Goal: Transaction & Acquisition: Obtain resource

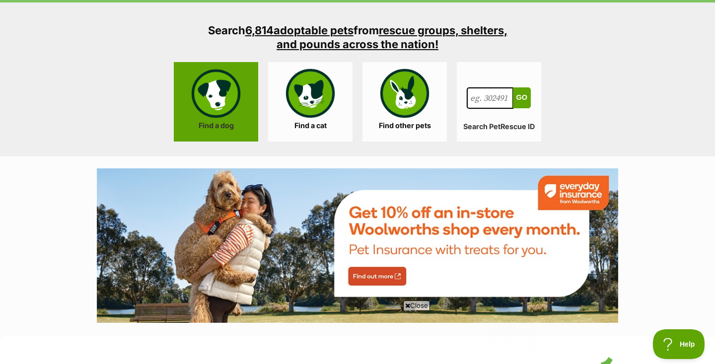
click at [243, 124] on link "Find a dog" at bounding box center [216, 101] width 84 height 79
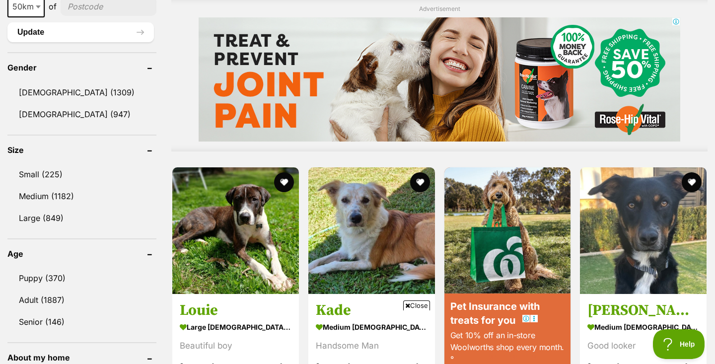
scroll to position [948, 0]
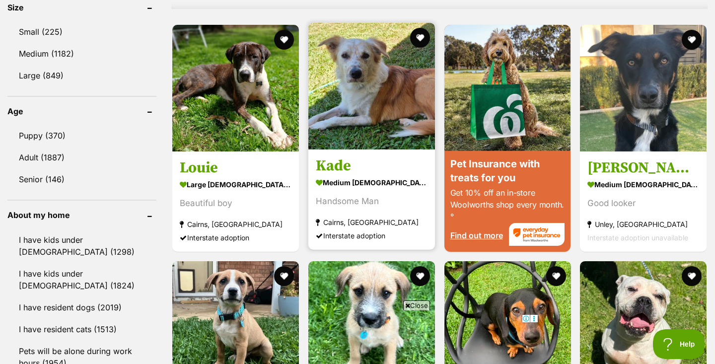
click at [327, 163] on h3 "Kade" at bounding box center [372, 166] width 112 height 19
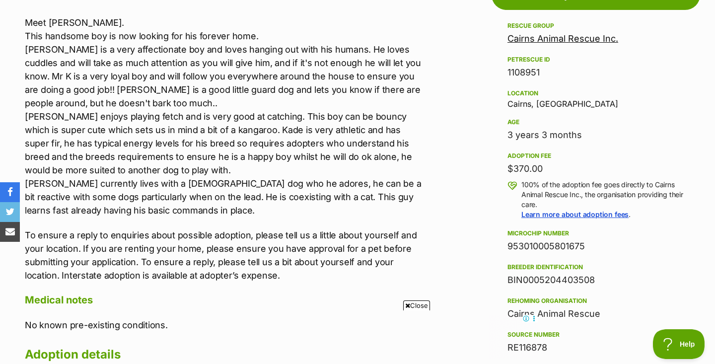
scroll to position [578, 0]
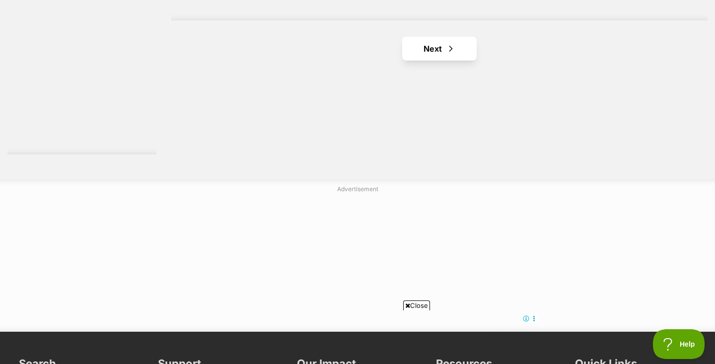
scroll to position [1954, 0]
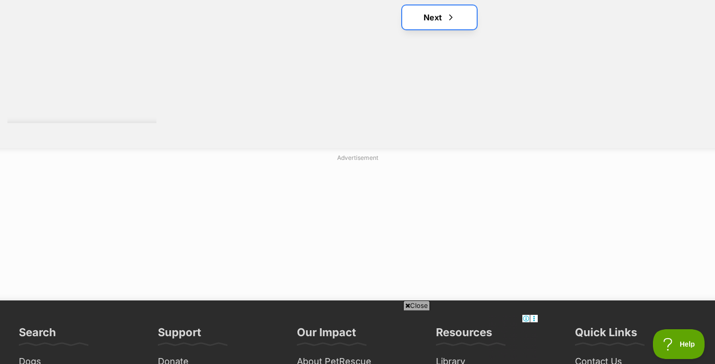
click at [423, 16] on link "Next" at bounding box center [439, 17] width 75 height 24
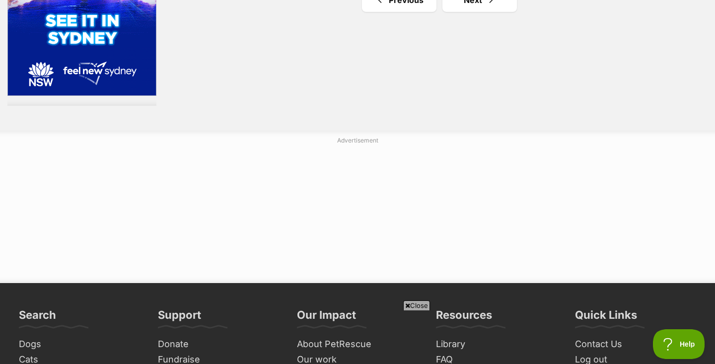
scroll to position [1951, 0]
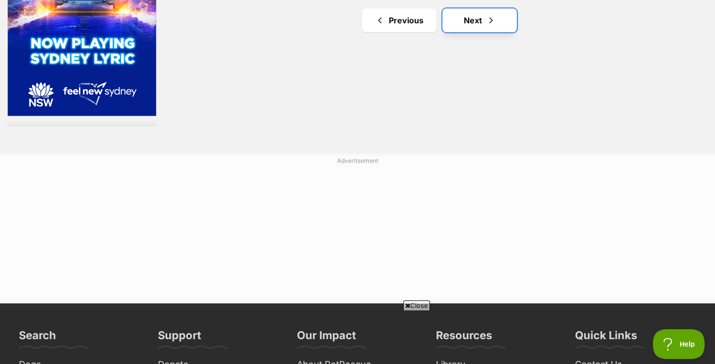
click at [465, 25] on link "Next" at bounding box center [480, 20] width 75 height 24
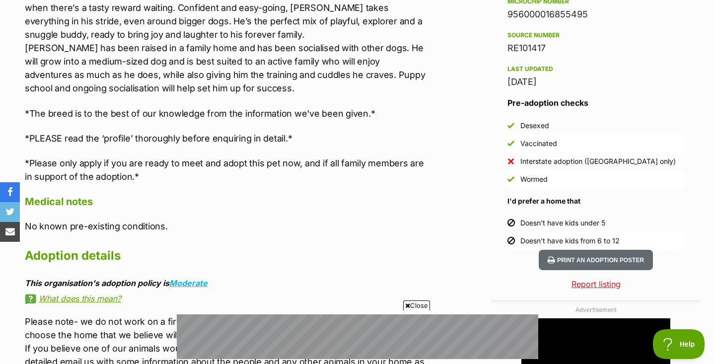
scroll to position [867, 0]
click at [380, 204] on h4 "Medical notes" at bounding box center [225, 202] width 401 height 13
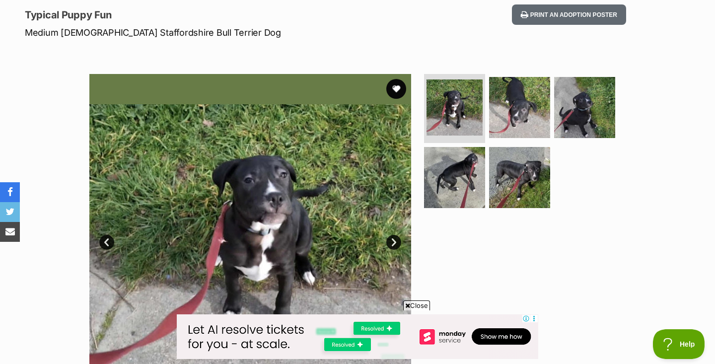
scroll to position [134, 0]
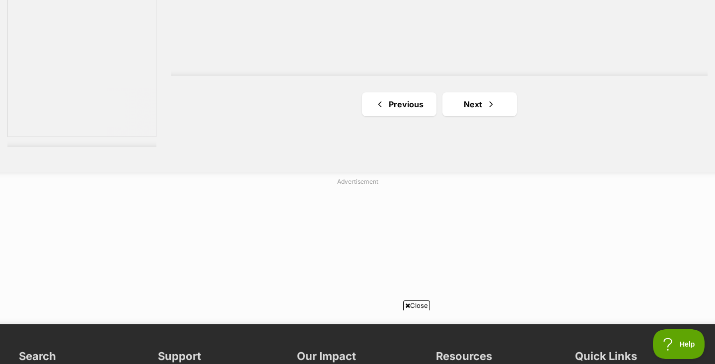
scroll to position [1985, 0]
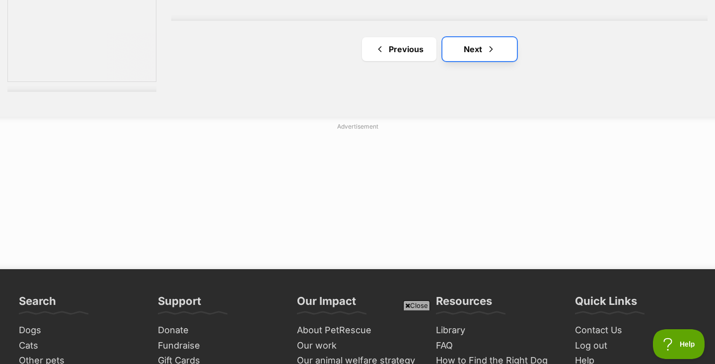
click at [464, 42] on link "Next" at bounding box center [480, 49] width 75 height 24
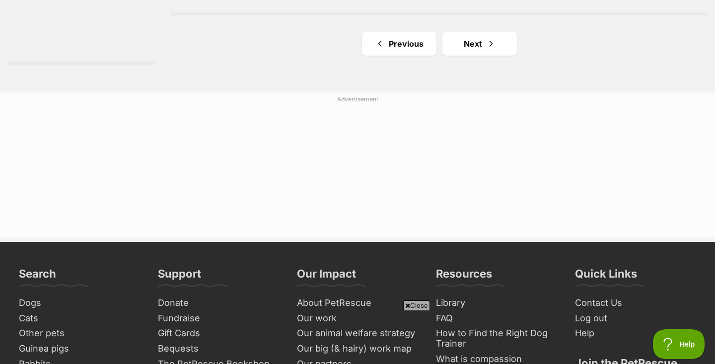
scroll to position [1907, 0]
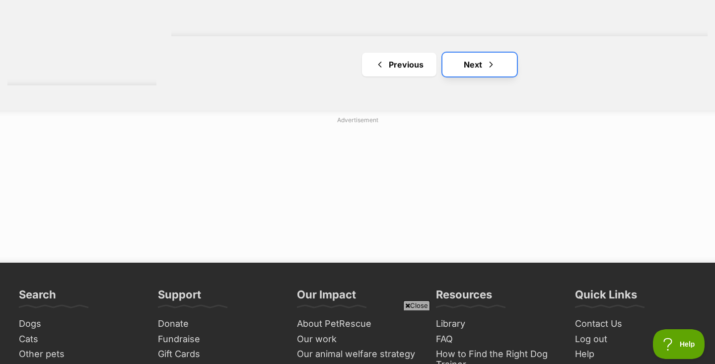
click at [483, 62] on link "Next" at bounding box center [480, 65] width 75 height 24
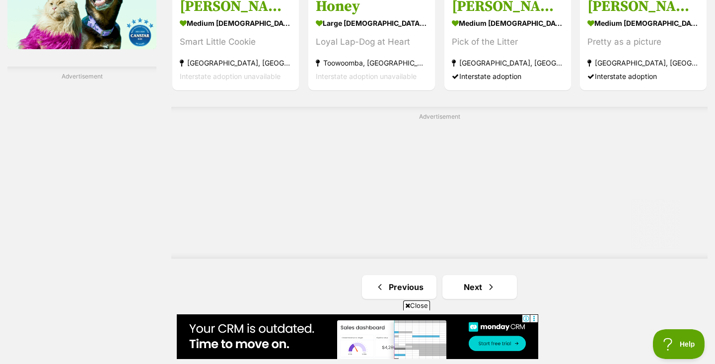
scroll to position [1692, 0]
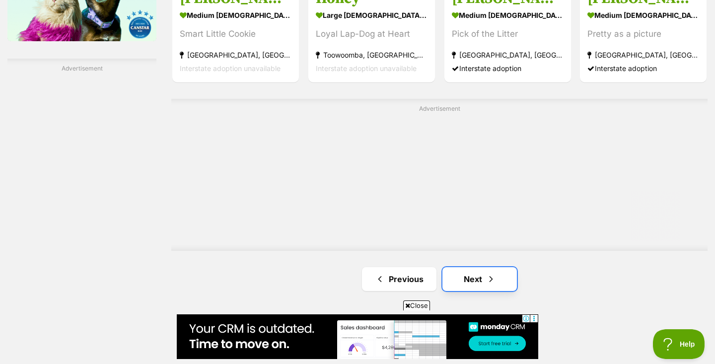
click at [497, 274] on link "Next" at bounding box center [480, 279] width 75 height 24
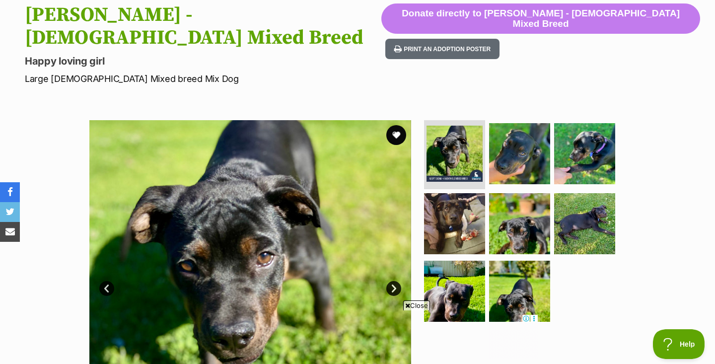
click at [388, 258] on img at bounding box center [250, 281] width 322 height 322
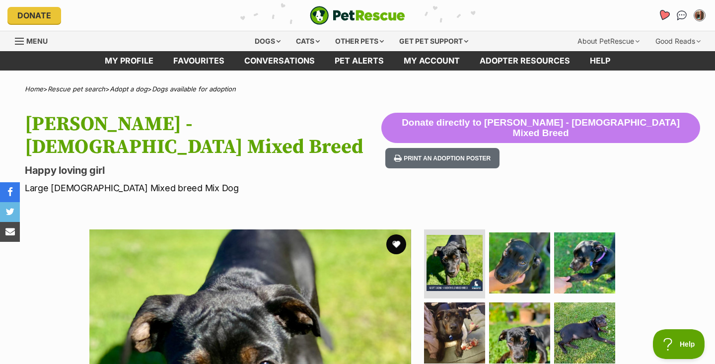
click at [667, 19] on icon "Favourites" at bounding box center [664, 15] width 13 height 13
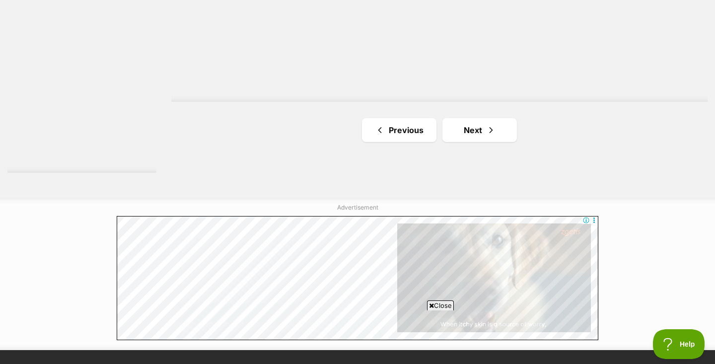
scroll to position [1901, 0]
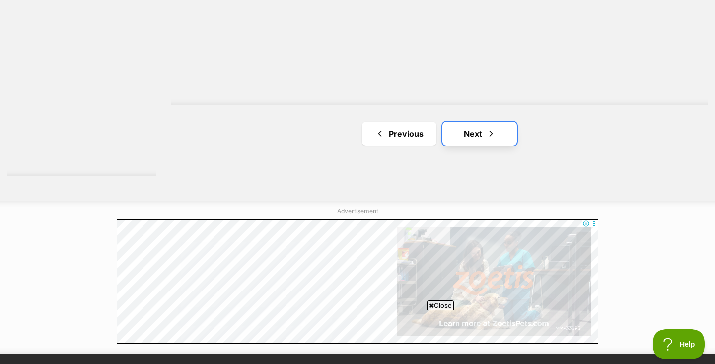
click at [494, 133] on span "Next page" at bounding box center [491, 134] width 10 height 12
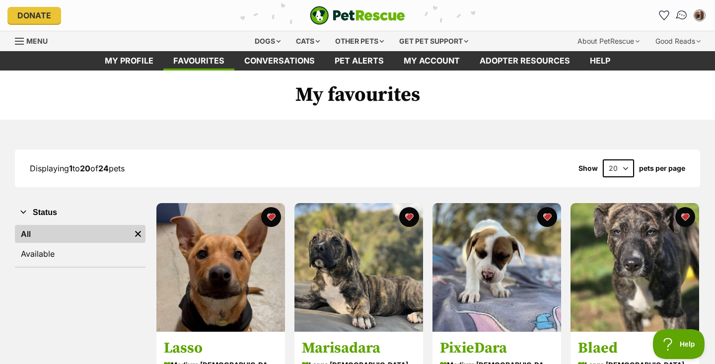
click at [681, 13] on img "Conversations" at bounding box center [682, 15] width 13 height 13
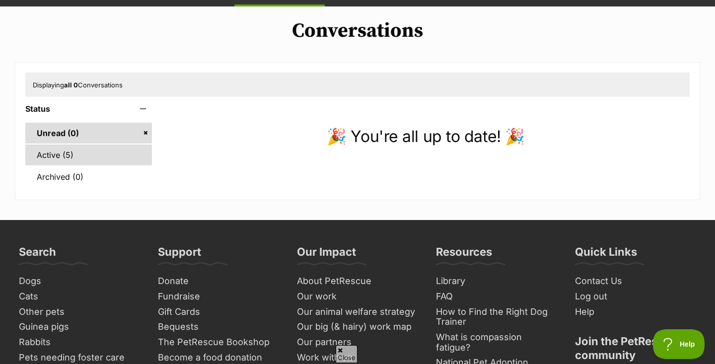
click at [83, 147] on link "Active (5)" at bounding box center [88, 155] width 127 height 21
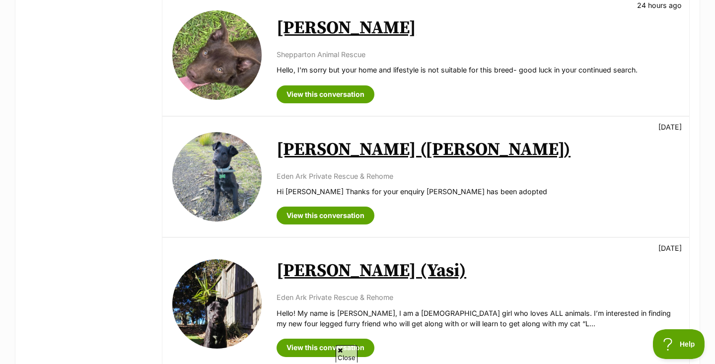
scroll to position [459, 0]
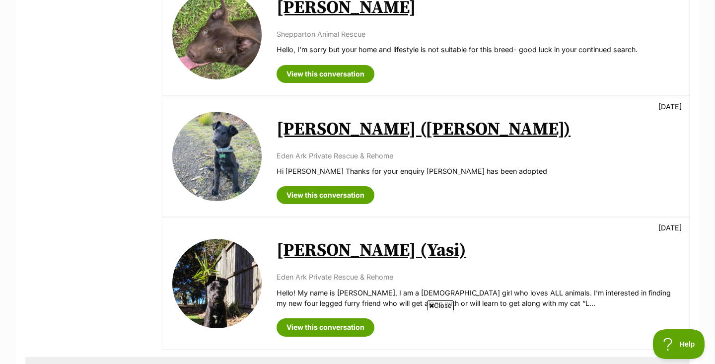
click at [232, 256] on img at bounding box center [216, 283] width 89 height 89
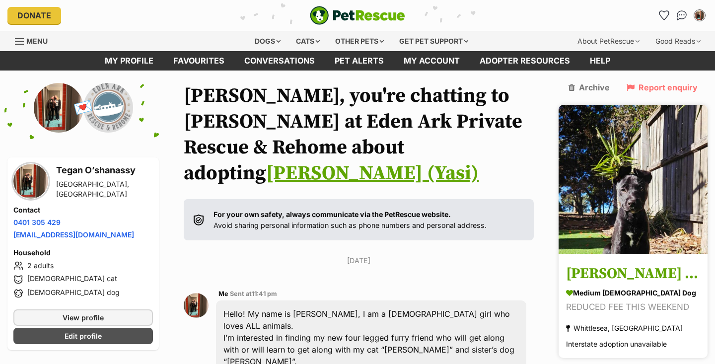
click at [644, 169] on img at bounding box center [633, 179] width 149 height 149
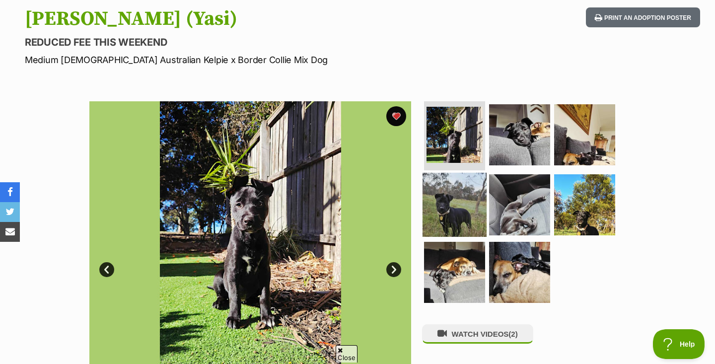
click at [449, 192] on img at bounding box center [455, 205] width 64 height 64
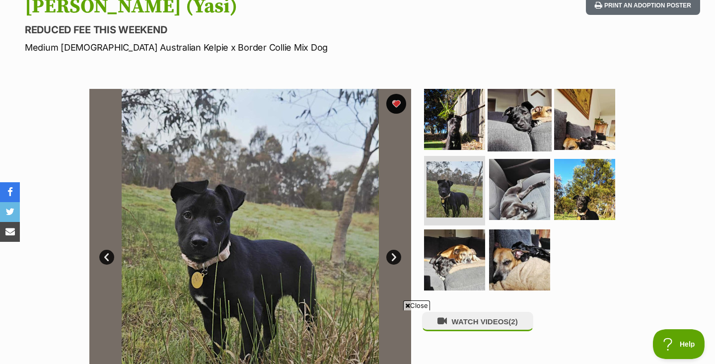
click at [499, 140] on img at bounding box center [520, 119] width 64 height 64
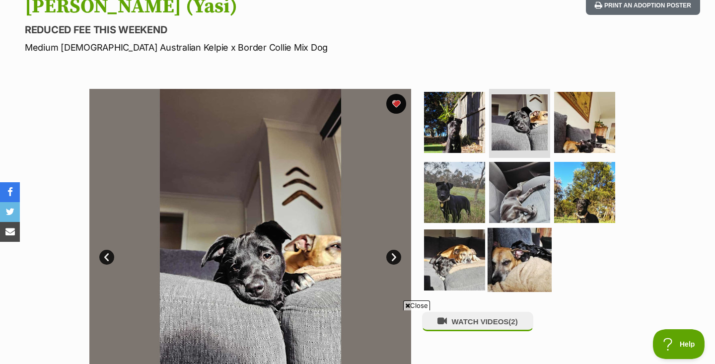
click at [505, 243] on img at bounding box center [520, 260] width 64 height 64
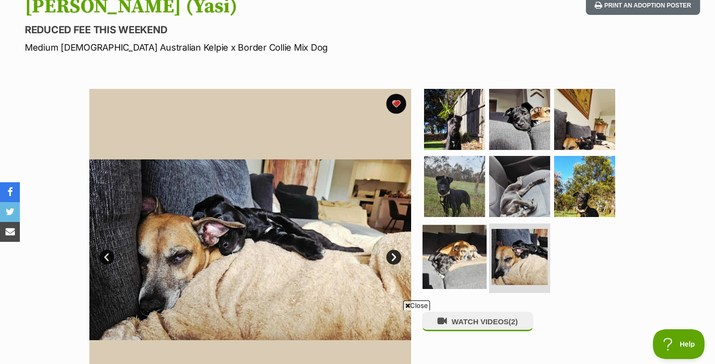
click at [447, 243] on img at bounding box center [455, 257] width 64 height 64
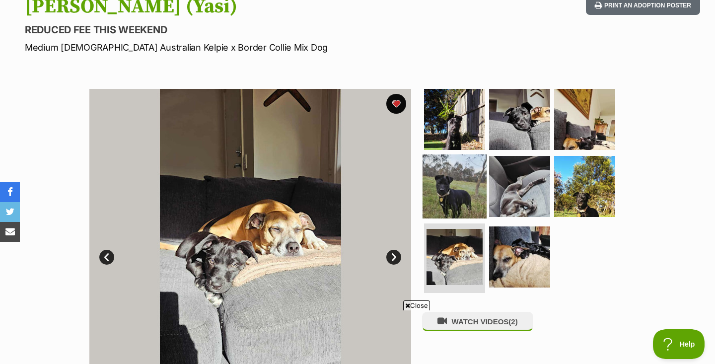
click at [454, 193] on img at bounding box center [455, 187] width 64 height 64
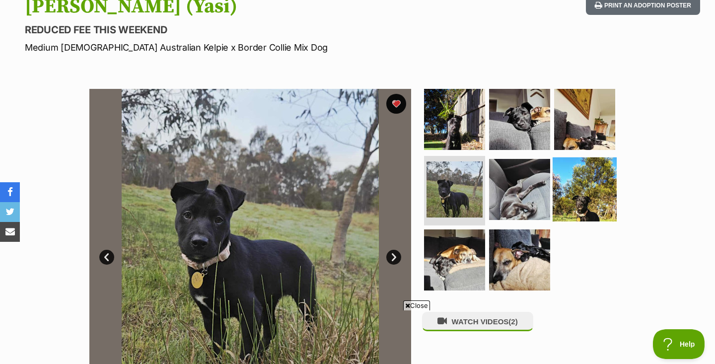
click at [576, 187] on img at bounding box center [585, 189] width 64 height 64
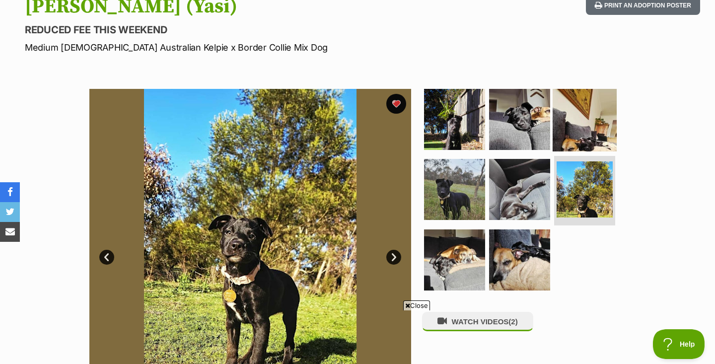
click at [574, 135] on img at bounding box center [585, 119] width 64 height 64
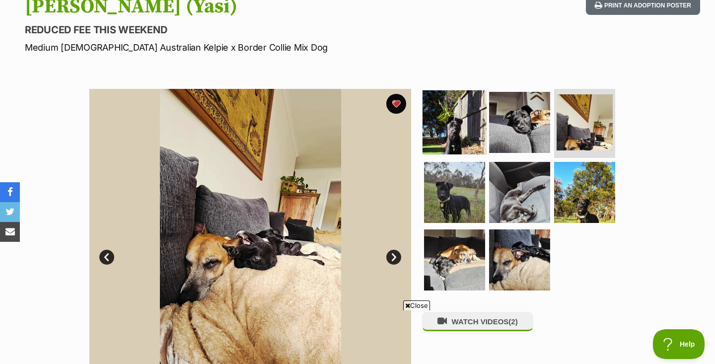
click at [455, 122] on img at bounding box center [455, 122] width 64 height 64
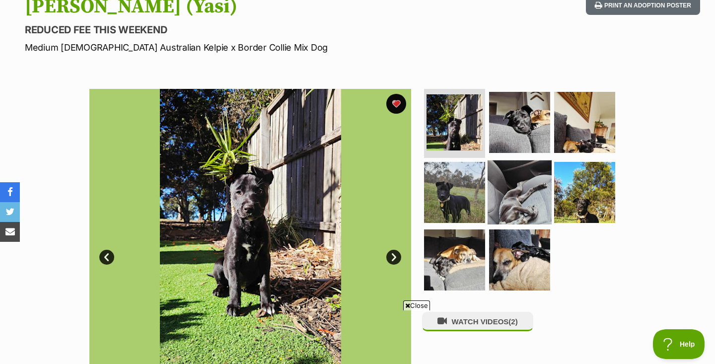
click at [503, 178] on img at bounding box center [520, 192] width 64 height 64
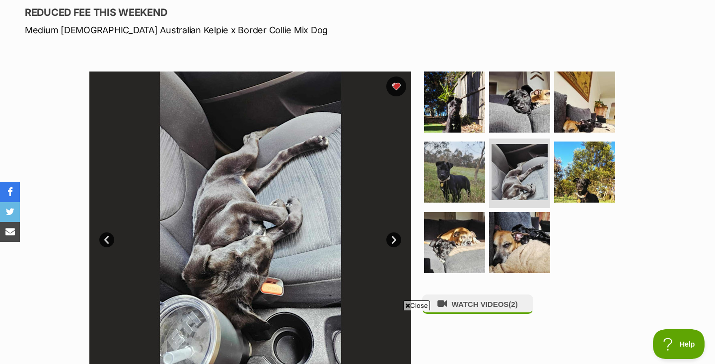
scroll to position [136, 0]
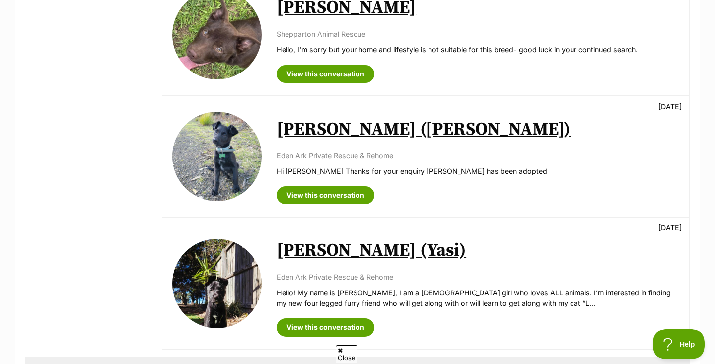
click at [295, 123] on link "[PERSON_NAME] ([PERSON_NAME])" at bounding box center [424, 129] width 294 height 22
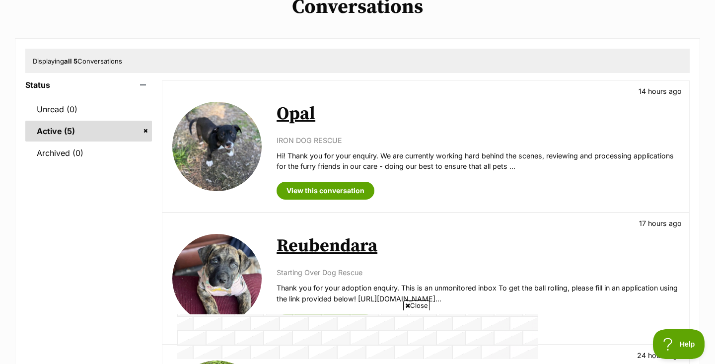
click at [297, 109] on link "Opal" at bounding box center [296, 114] width 39 height 22
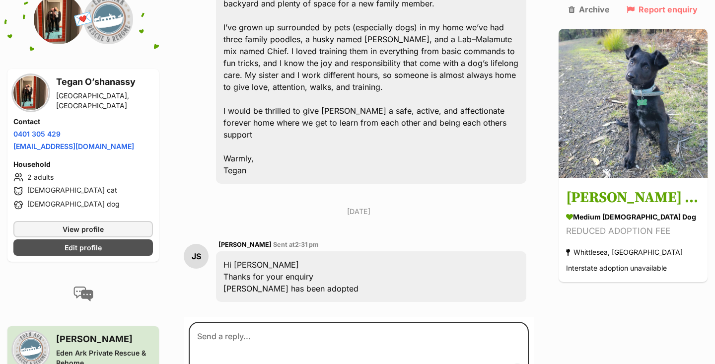
scroll to position [504, 0]
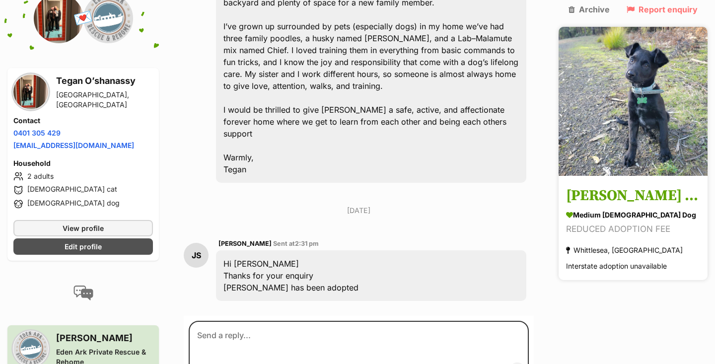
click at [663, 117] on img at bounding box center [633, 101] width 149 height 149
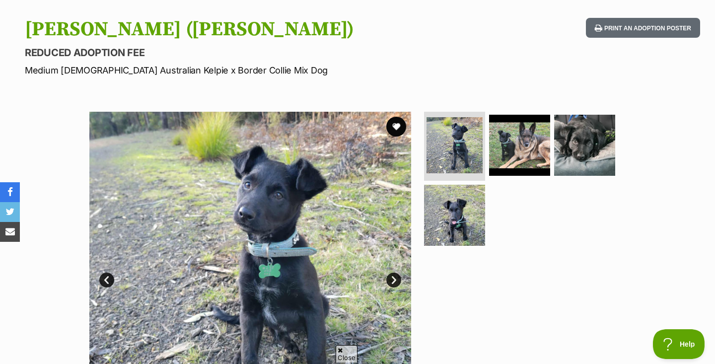
scroll to position [104, 0]
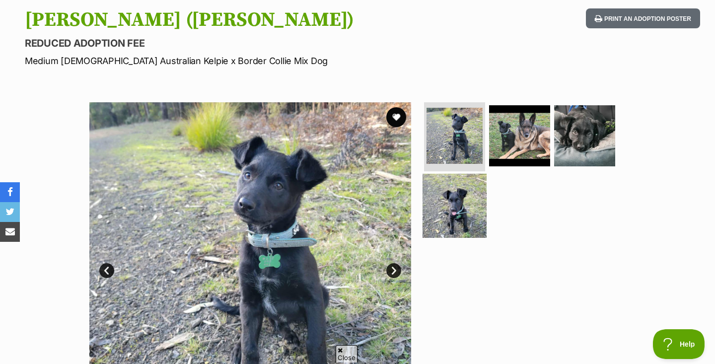
click at [448, 205] on img at bounding box center [455, 206] width 64 height 64
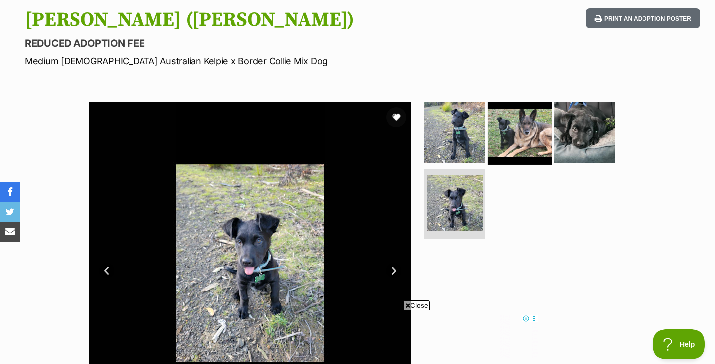
scroll to position [0, 0]
click at [519, 117] on img at bounding box center [520, 132] width 64 height 64
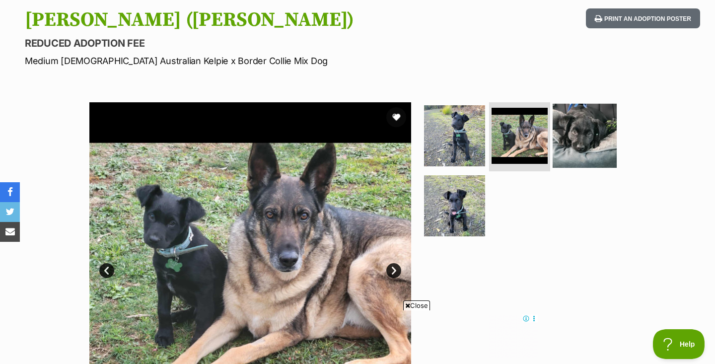
click at [583, 157] on img at bounding box center [585, 135] width 64 height 64
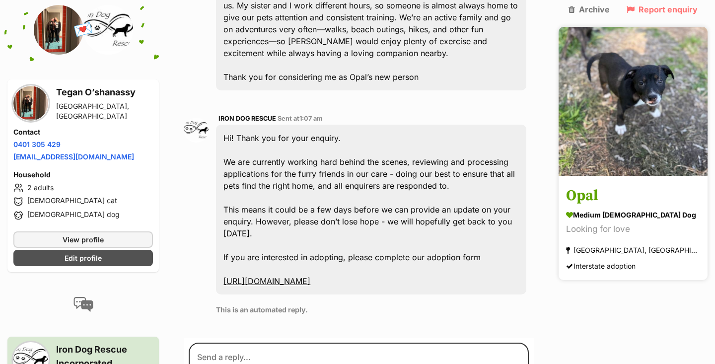
scroll to position [454, 0]
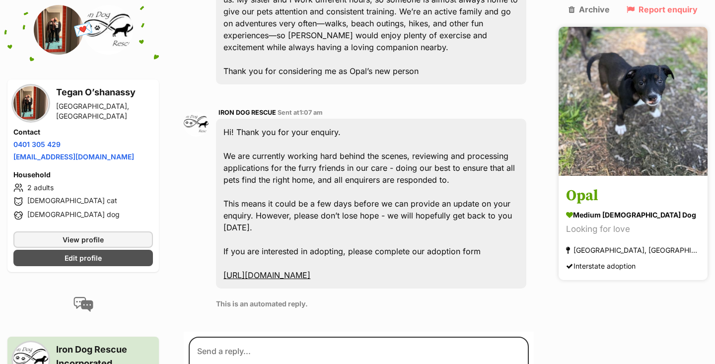
click at [612, 184] on link "Opal medium female Dog Looking for love Bethungra, NSW Interstate adoption" at bounding box center [633, 229] width 149 height 103
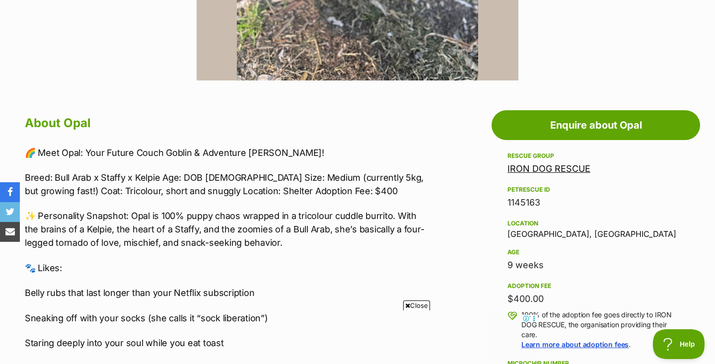
scroll to position [454, 0]
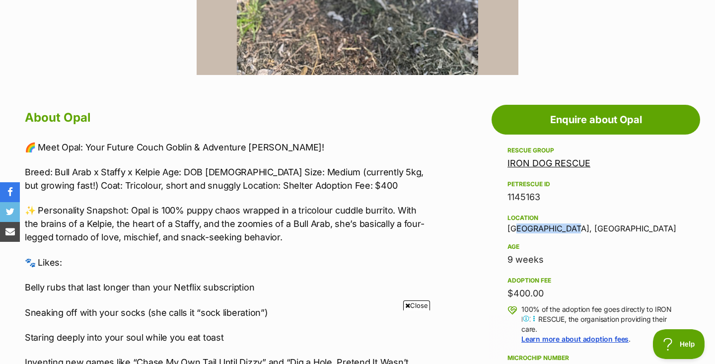
drag, startPoint x: 512, startPoint y: 232, endPoint x: 556, endPoint y: 234, distance: 44.3
click at [556, 234] on div "Rescue group IRON DOG RESCUE PetRescue ID 1145163 Location Bethungra, NSW Age 9…" at bounding box center [596, 329] width 177 height 369
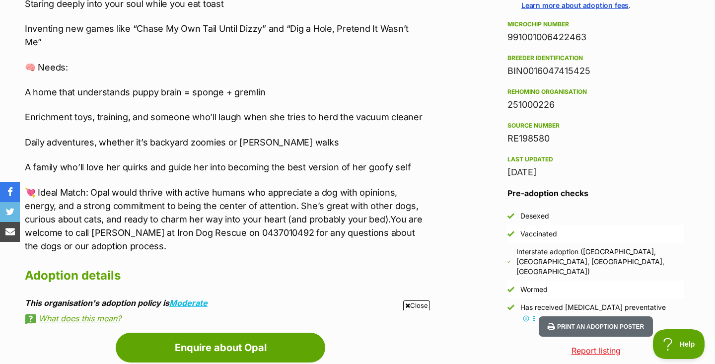
scroll to position [785, 0]
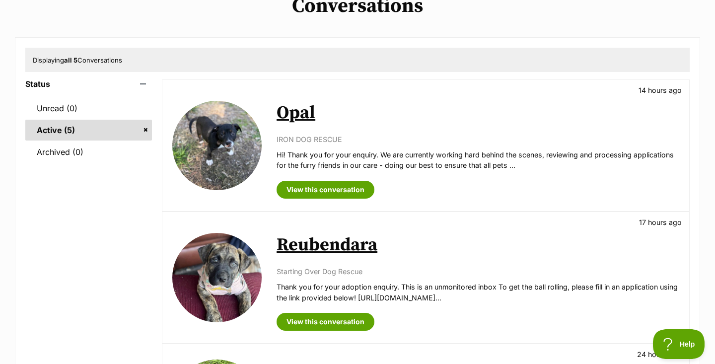
click at [250, 259] on img at bounding box center [216, 277] width 89 height 89
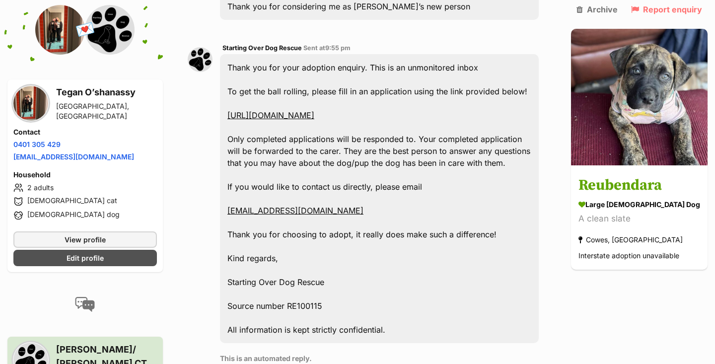
scroll to position [533, 0]
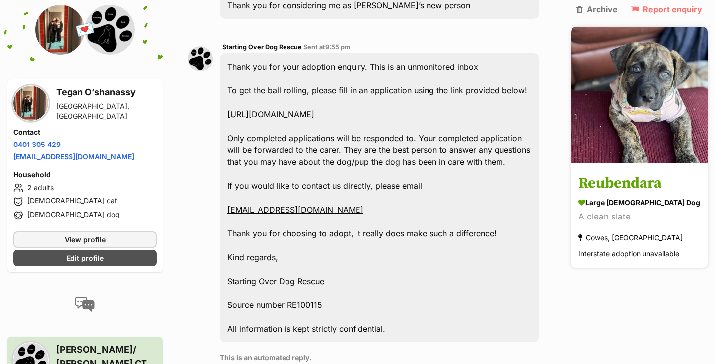
click at [586, 200] on icon at bounding box center [582, 203] width 7 height 7
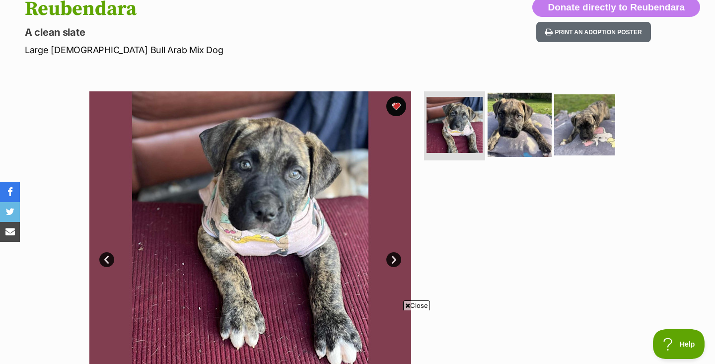
click at [525, 132] on img at bounding box center [520, 124] width 64 height 64
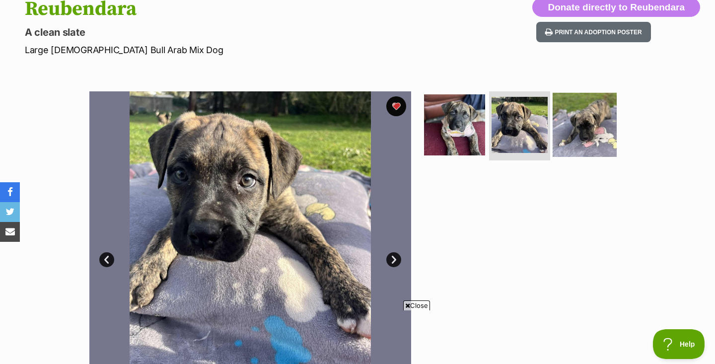
click at [579, 127] on img at bounding box center [585, 124] width 64 height 64
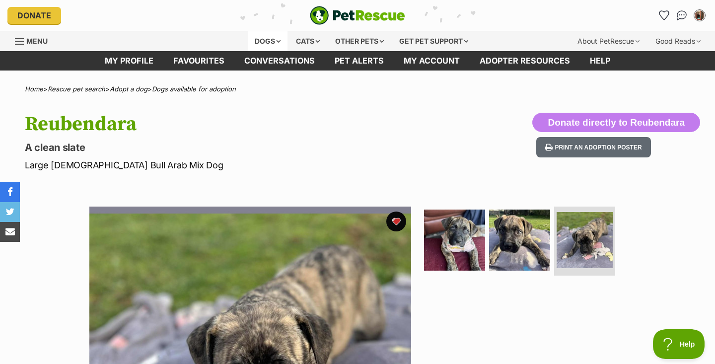
click at [267, 44] on div "Dogs" at bounding box center [268, 41] width 40 height 20
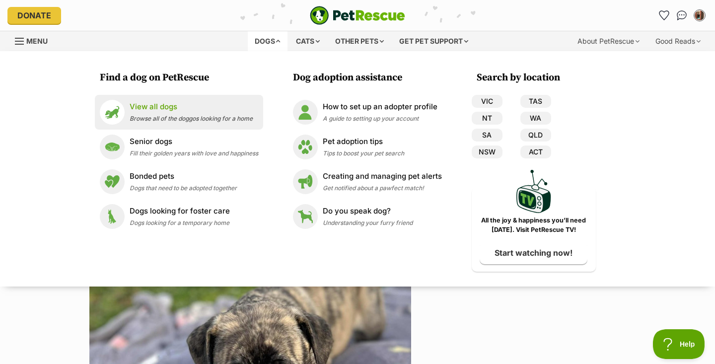
click at [178, 109] on p "View all dogs" at bounding box center [191, 106] width 123 height 11
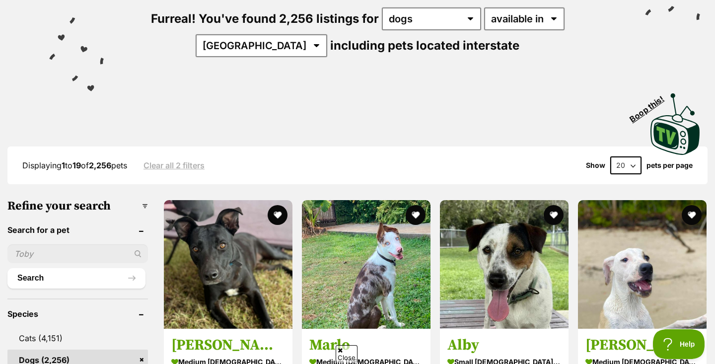
click at [81, 246] on input "text" at bounding box center [77, 253] width 141 height 19
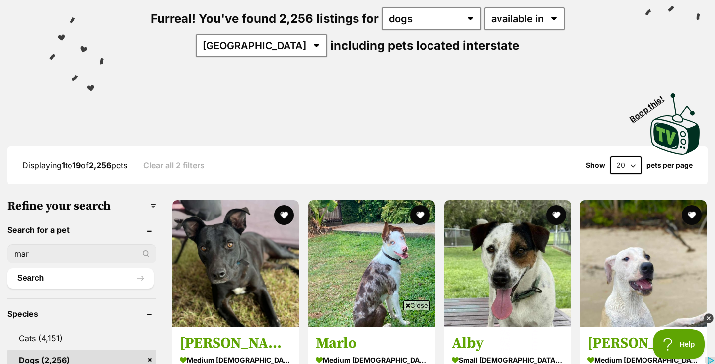
type input "mar"
click at [7, 268] on button "Search" at bounding box center [80, 278] width 147 height 20
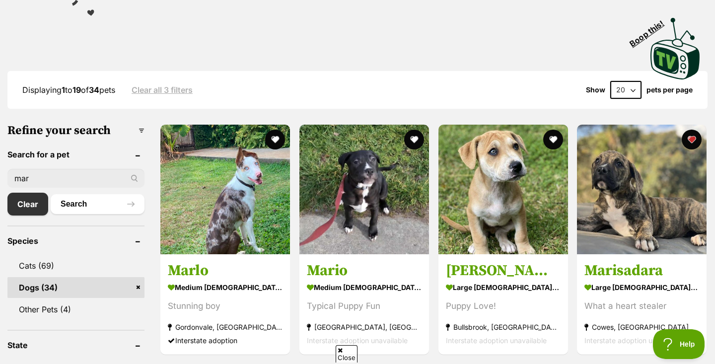
scroll to position [207, 0]
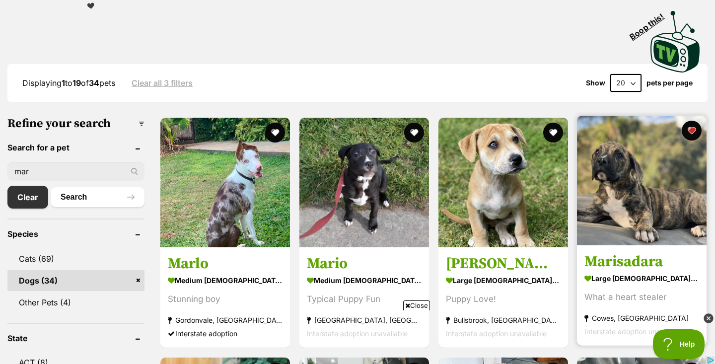
click at [612, 254] on h3 "Marisadara" at bounding box center [642, 262] width 115 height 19
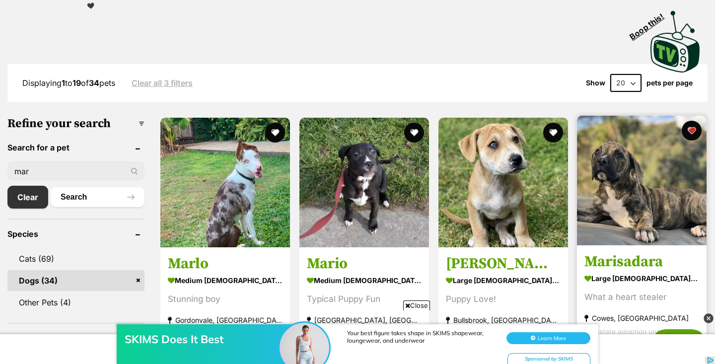
scroll to position [0, 0]
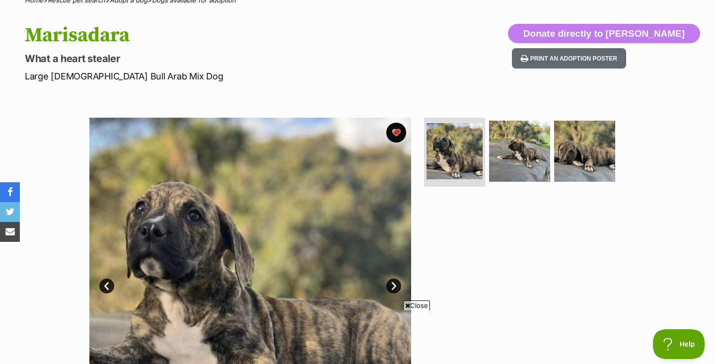
click at [418, 302] on span "Close" at bounding box center [416, 306] width 27 height 10
click at [393, 283] on link "Next" at bounding box center [394, 286] width 15 height 15
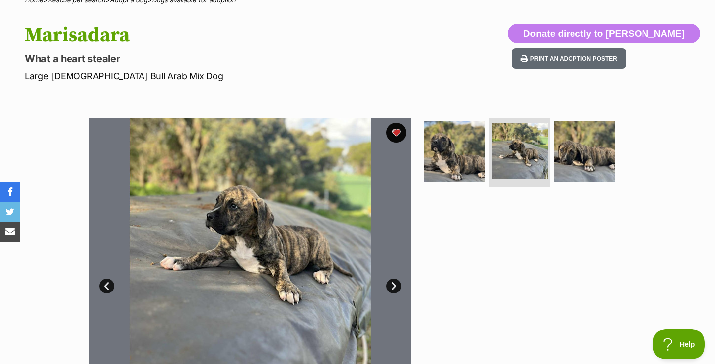
click at [393, 283] on link "Next" at bounding box center [394, 286] width 15 height 15
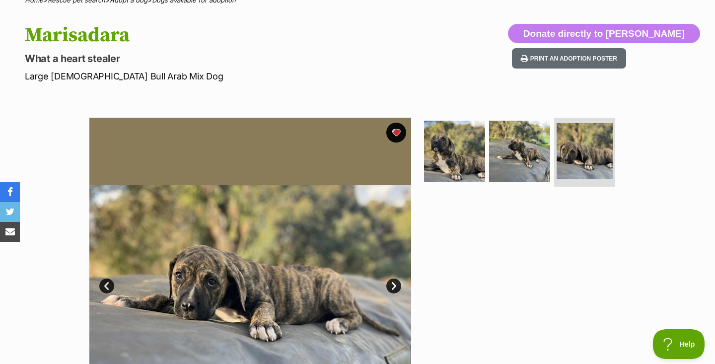
click at [394, 285] on link "Next" at bounding box center [394, 286] width 15 height 15
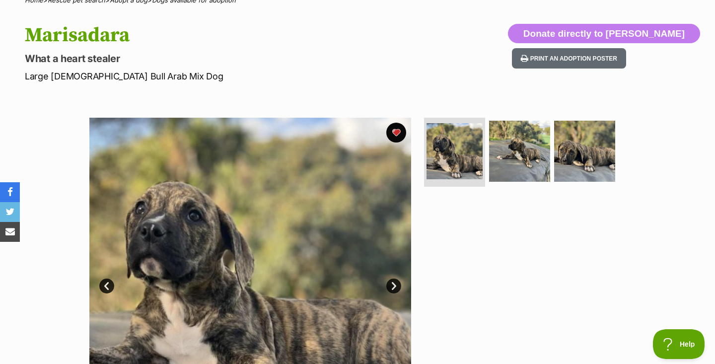
click at [394, 286] on link "Next" at bounding box center [394, 286] width 15 height 15
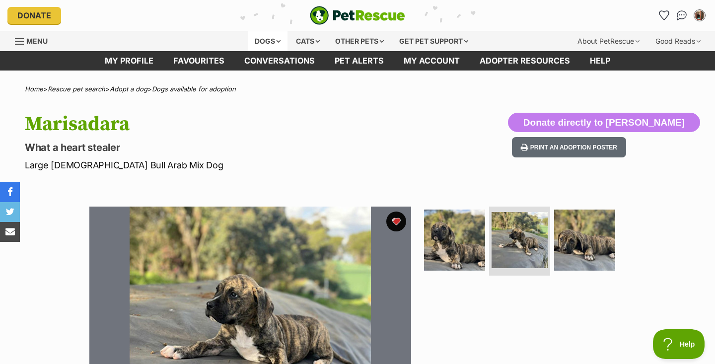
click at [254, 40] on div "Dogs" at bounding box center [268, 41] width 40 height 20
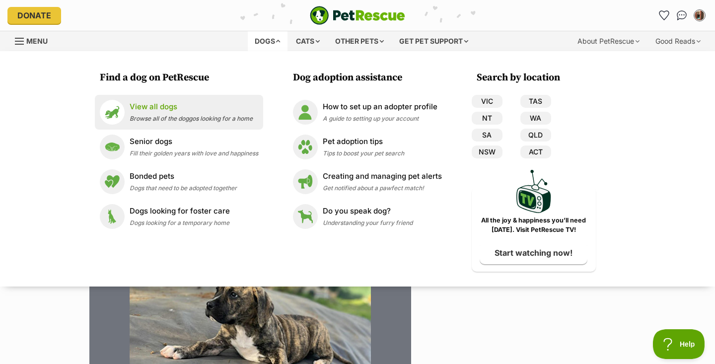
click at [173, 104] on p "View all dogs" at bounding box center [191, 106] width 123 height 11
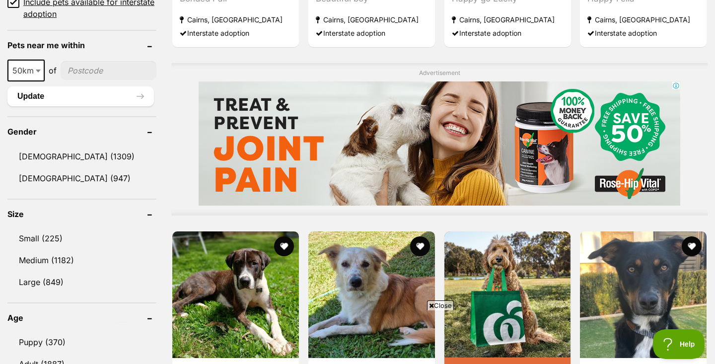
scroll to position [755, 0]
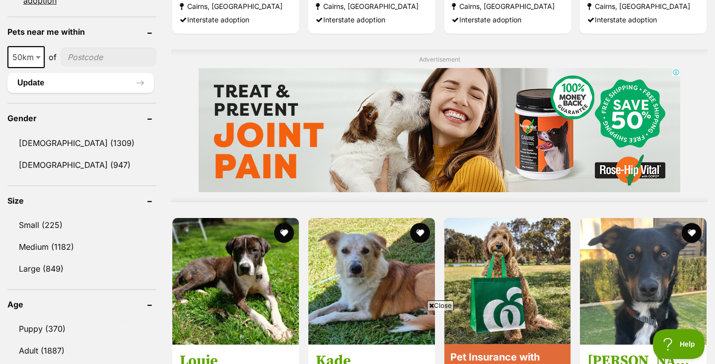
click at [36, 52] on span at bounding box center [39, 57] width 10 height 22
click at [35, 52] on span at bounding box center [39, 57] width 10 height 22
click at [63, 158] on link "Female (947)" at bounding box center [81, 165] width 149 height 21
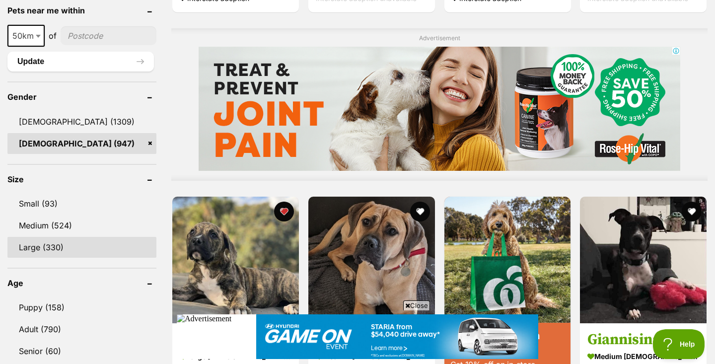
click at [52, 244] on link "Large (330)" at bounding box center [81, 247] width 149 height 21
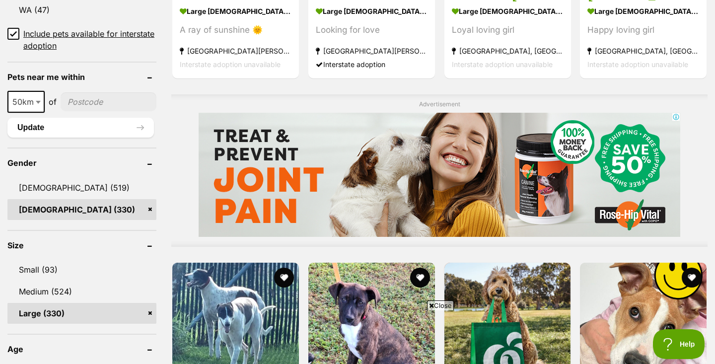
scroll to position [768, 0]
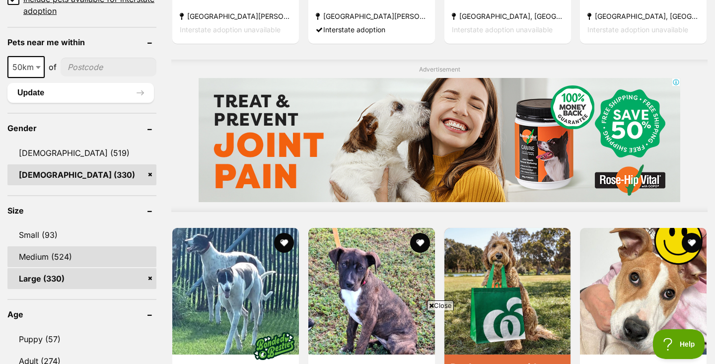
click at [56, 246] on link "Medium (524)" at bounding box center [81, 256] width 149 height 21
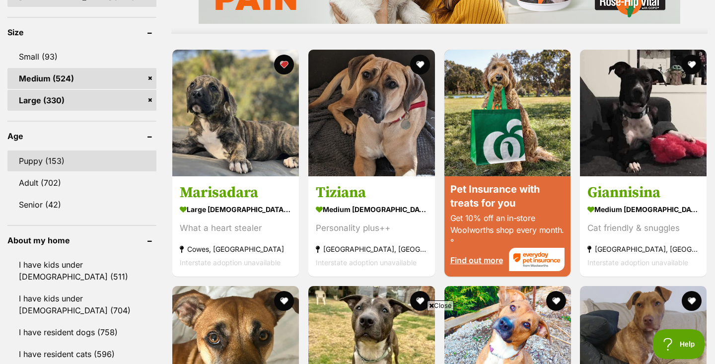
click at [56, 151] on link "Puppy (153)" at bounding box center [81, 161] width 149 height 21
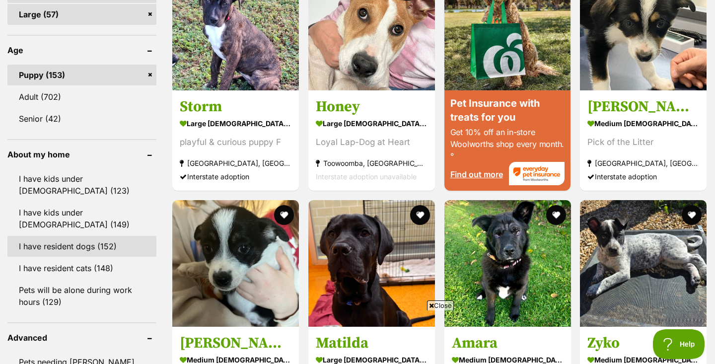
click at [63, 236] on link "I have resident dogs (152)" at bounding box center [81, 246] width 149 height 21
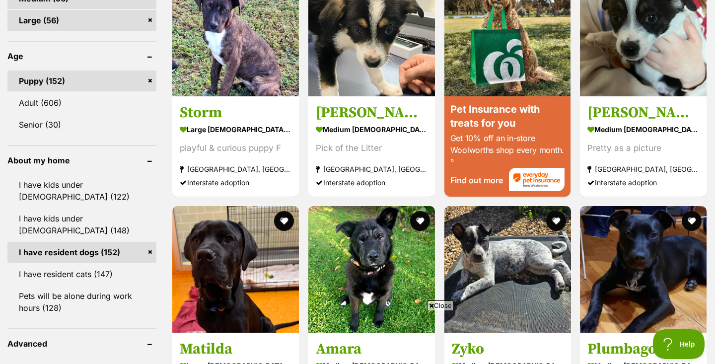
scroll to position [1029, 0]
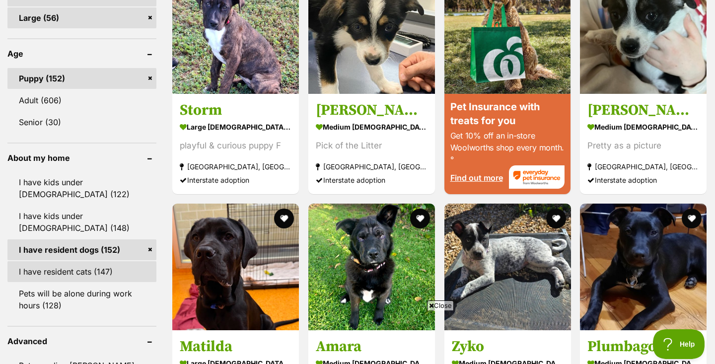
click at [63, 277] on link "I have resident cats (147)" at bounding box center [81, 271] width 149 height 21
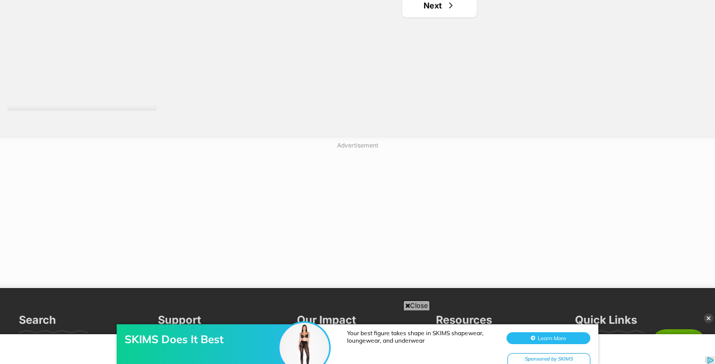
scroll to position [1945, 0]
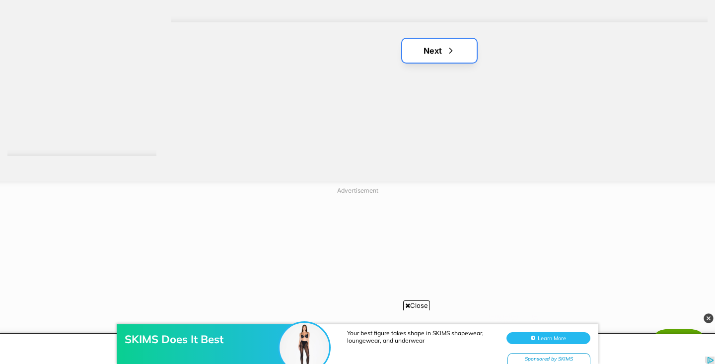
click at [453, 51] on span "Next page" at bounding box center [451, 51] width 10 height 12
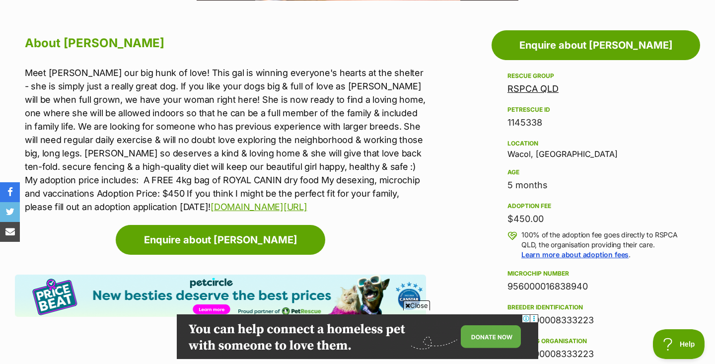
scroll to position [531, 0]
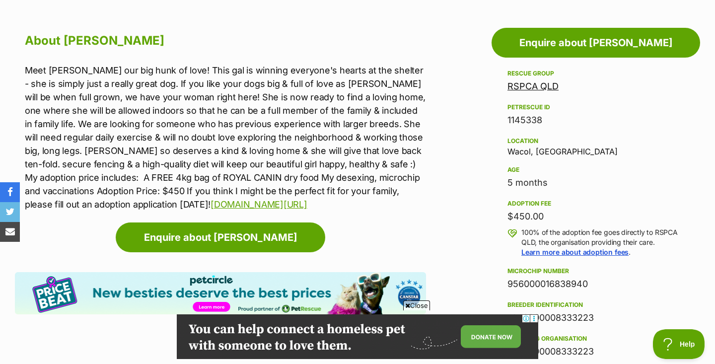
click at [414, 303] on span "Close" at bounding box center [416, 306] width 27 height 10
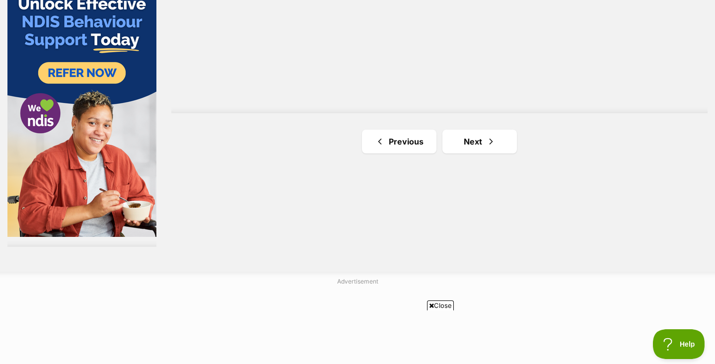
scroll to position [1781, 0]
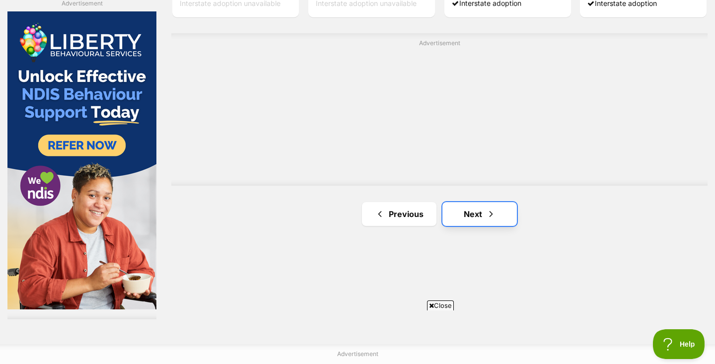
click at [495, 209] on span "Next page" at bounding box center [491, 214] width 10 height 12
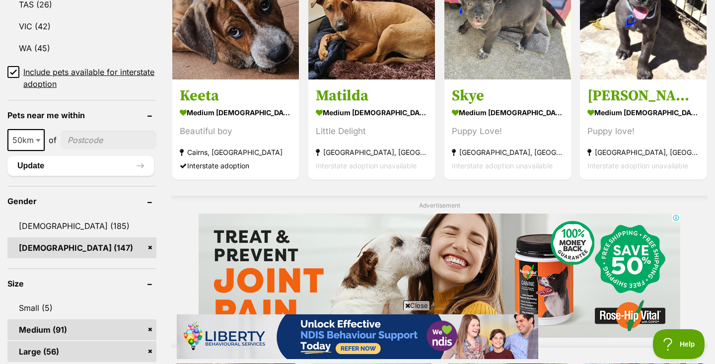
scroll to position [694, 0]
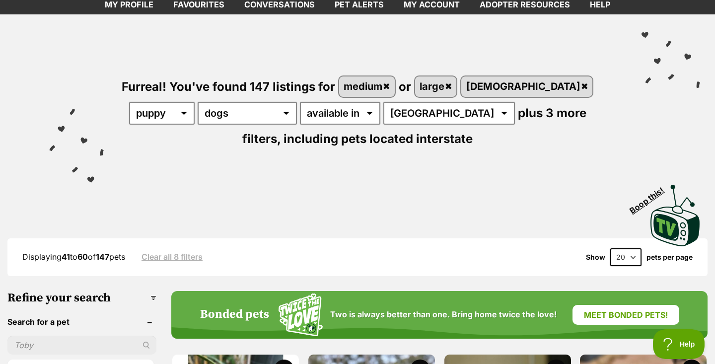
scroll to position [0, 0]
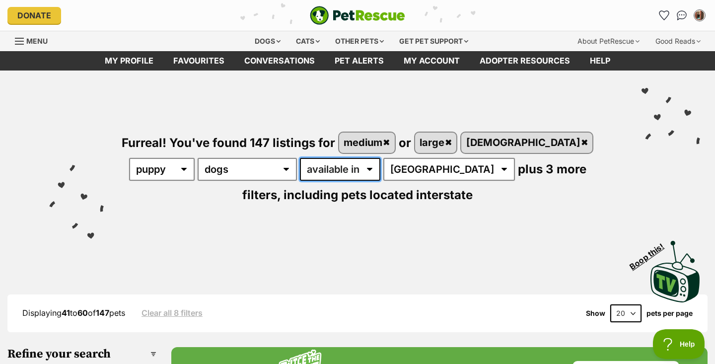
click at [300, 172] on select "available in located in" at bounding box center [340, 169] width 80 height 23
select select "disabled"
click at [300, 158] on select "available in located in" at bounding box center [340, 169] width 80 height 23
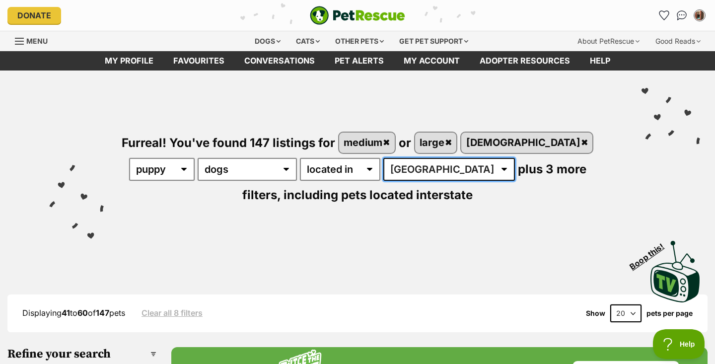
click at [384, 174] on select "Australia ACT NSW NT QLD SA TAS VIC WA" at bounding box center [450, 169] width 132 height 23
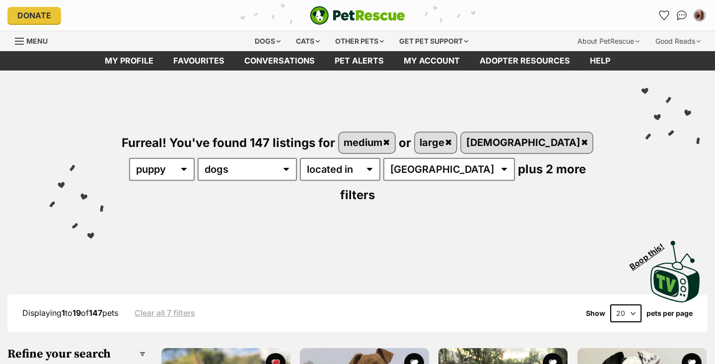
select select "VIC"
click at [384, 158] on select "[GEOGRAPHIC_DATA] [GEOGRAPHIC_DATA] [GEOGRAPHIC_DATA] [GEOGRAPHIC_DATA] [GEOGRA…" at bounding box center [450, 169] width 132 height 23
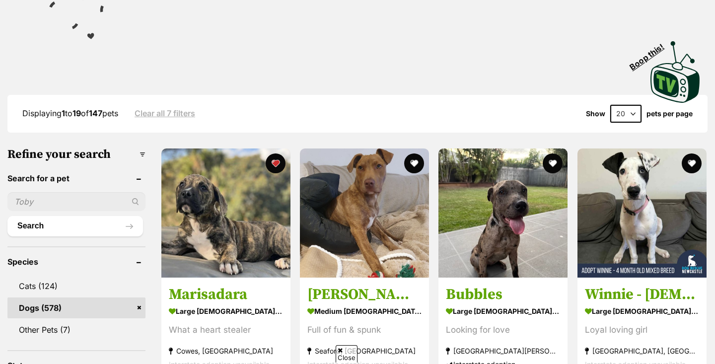
scroll to position [211, 0]
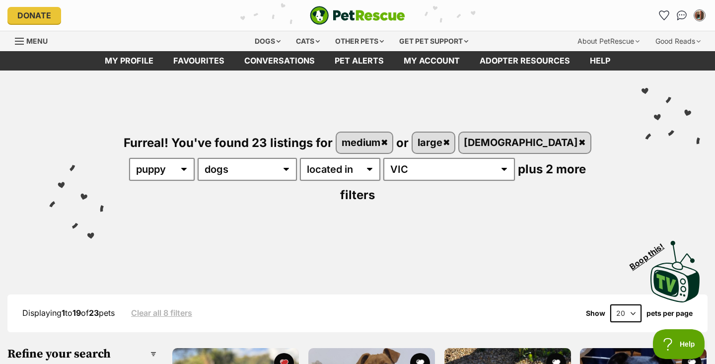
click at [632, 305] on select "20 40 60" at bounding box center [626, 314] width 31 height 18
select select "60"
click at [611, 305] on select "20 40 60" at bounding box center [626, 314] width 31 height 18
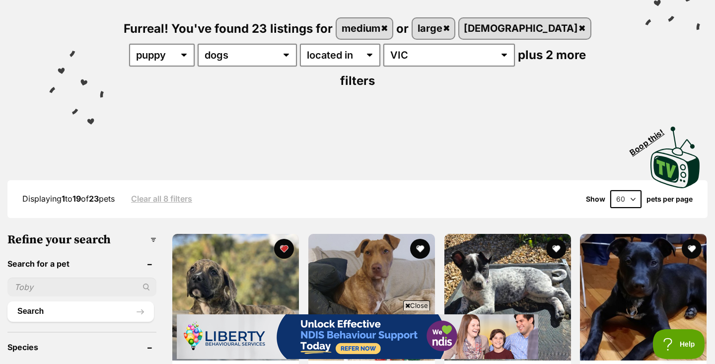
scroll to position [133, 0]
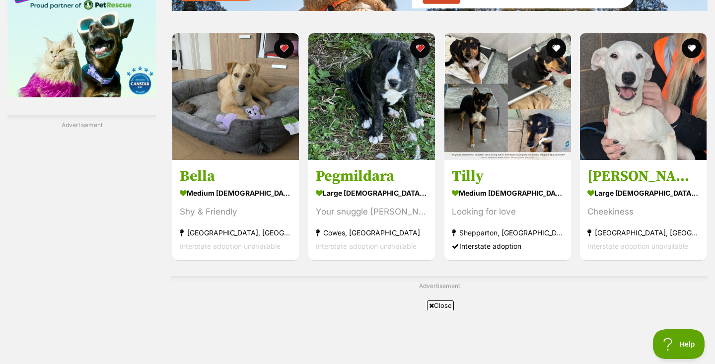
scroll to position [1541, 0]
